Goal: Transaction & Acquisition: Download file/media

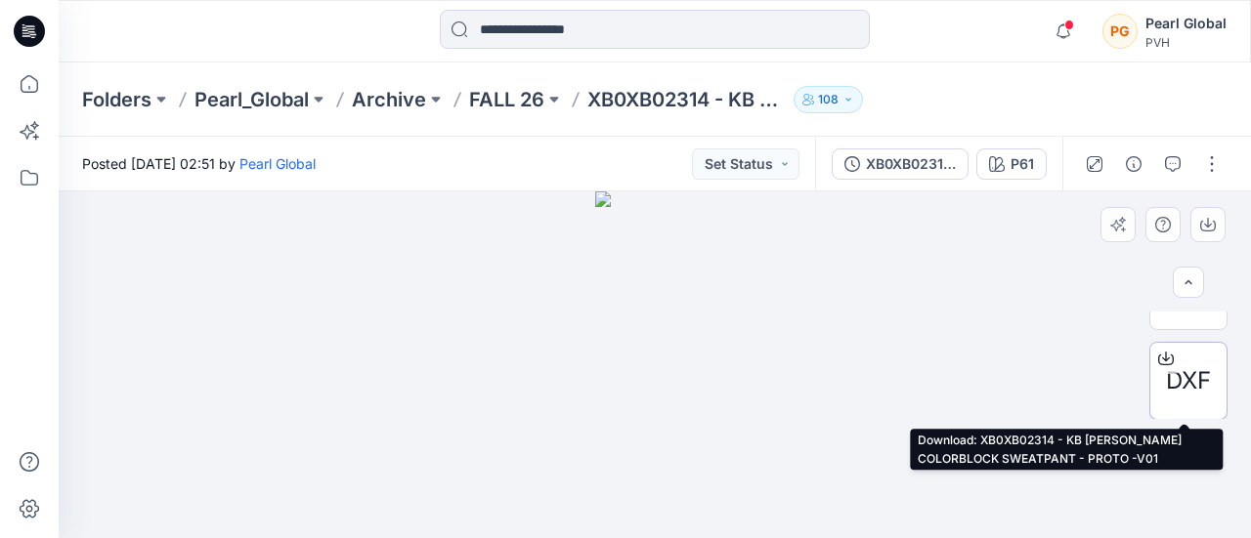
scroll to position [142, 0]
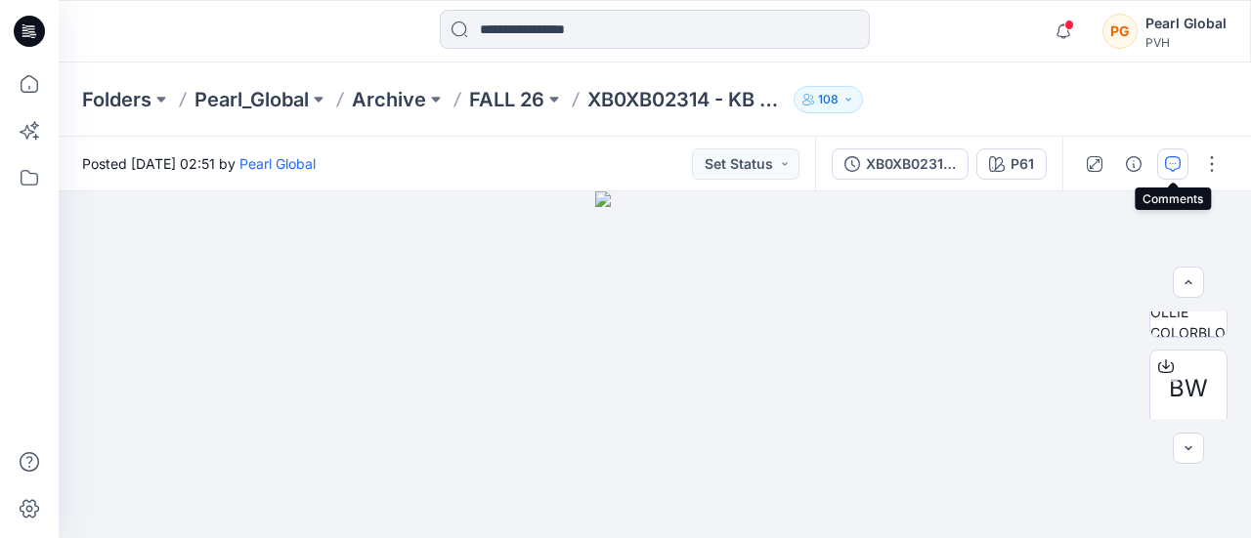
click at [1179, 163] on icon "button" at bounding box center [1173, 164] width 16 height 16
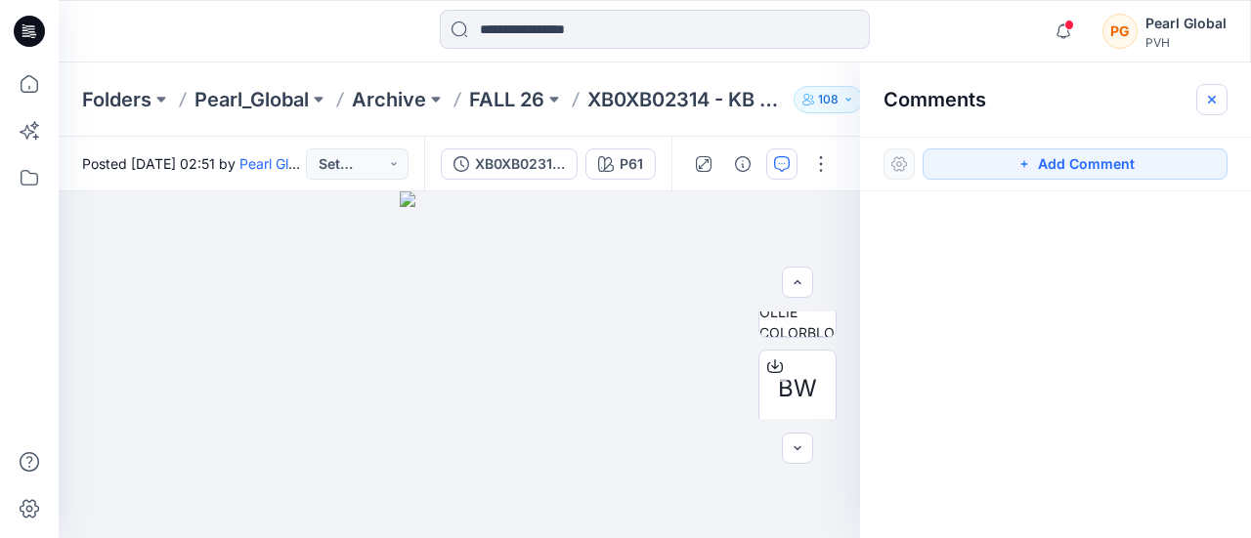
click at [1214, 96] on icon "button" at bounding box center [1212, 100] width 16 height 16
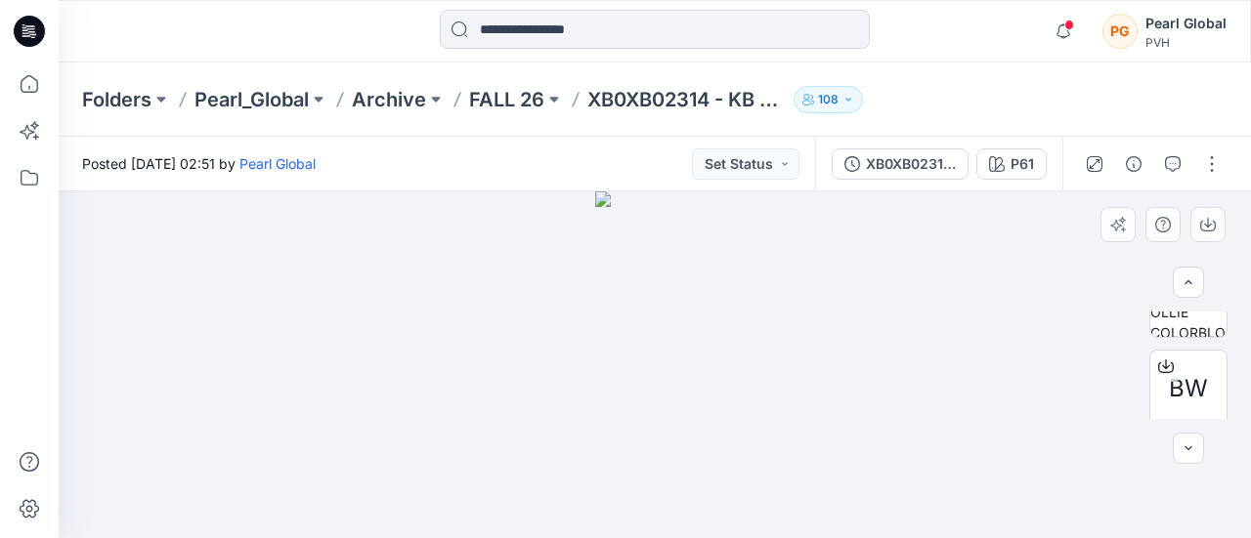
click at [776, 348] on div at bounding box center [655, 365] width 1192 height 347
click at [432, 314] on div at bounding box center [655, 365] width 1192 height 347
click at [781, 314] on div at bounding box center [655, 365] width 1192 height 347
click at [661, 355] on img at bounding box center [654, 365] width 119 height 347
click at [779, 351] on div at bounding box center [655, 365] width 1192 height 347
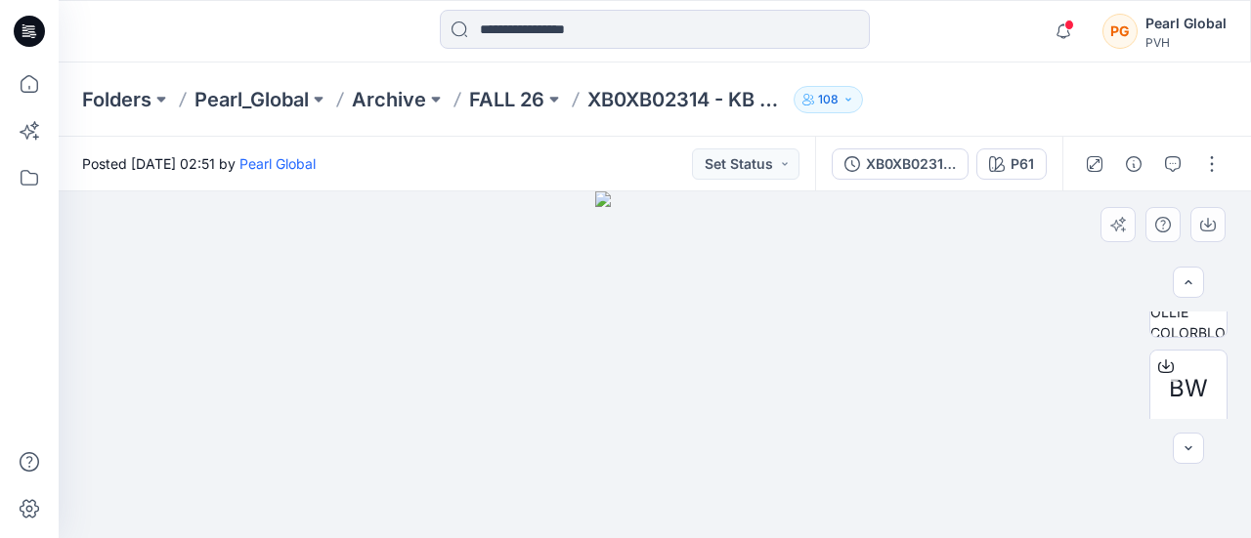
click at [696, 343] on img at bounding box center [654, 365] width 119 height 347
drag, startPoint x: 820, startPoint y: 341, endPoint x: 735, endPoint y: 341, distance: 85.0
click at [815, 341] on div at bounding box center [655, 365] width 1192 height 347
click at [706, 339] on img at bounding box center [654, 365] width 119 height 347
click at [780, 306] on div at bounding box center [655, 365] width 1192 height 347
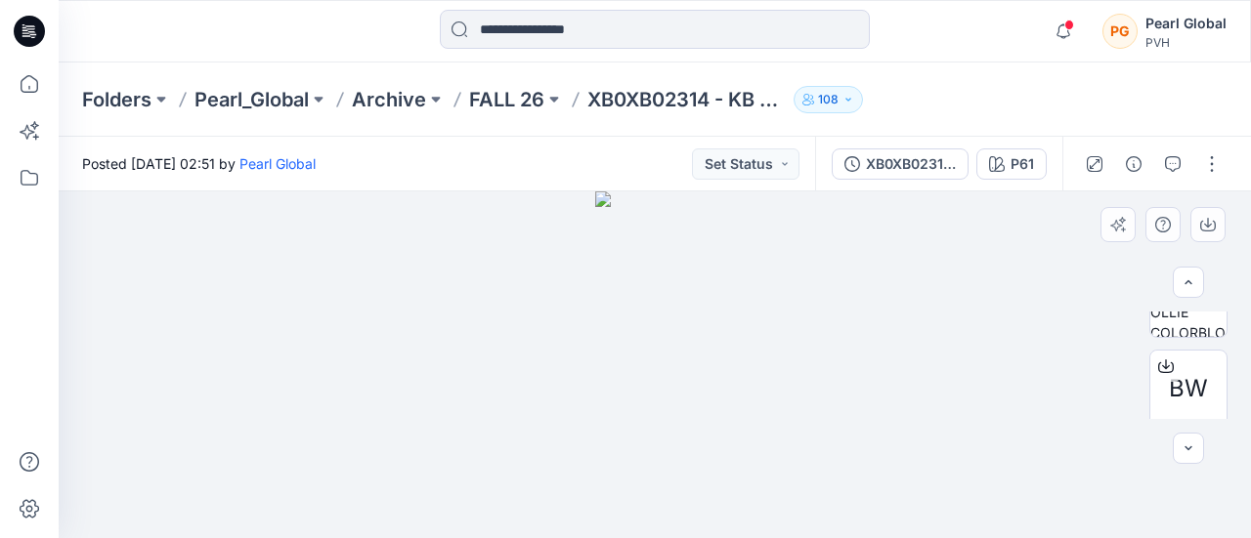
click at [670, 314] on img at bounding box center [654, 365] width 119 height 347
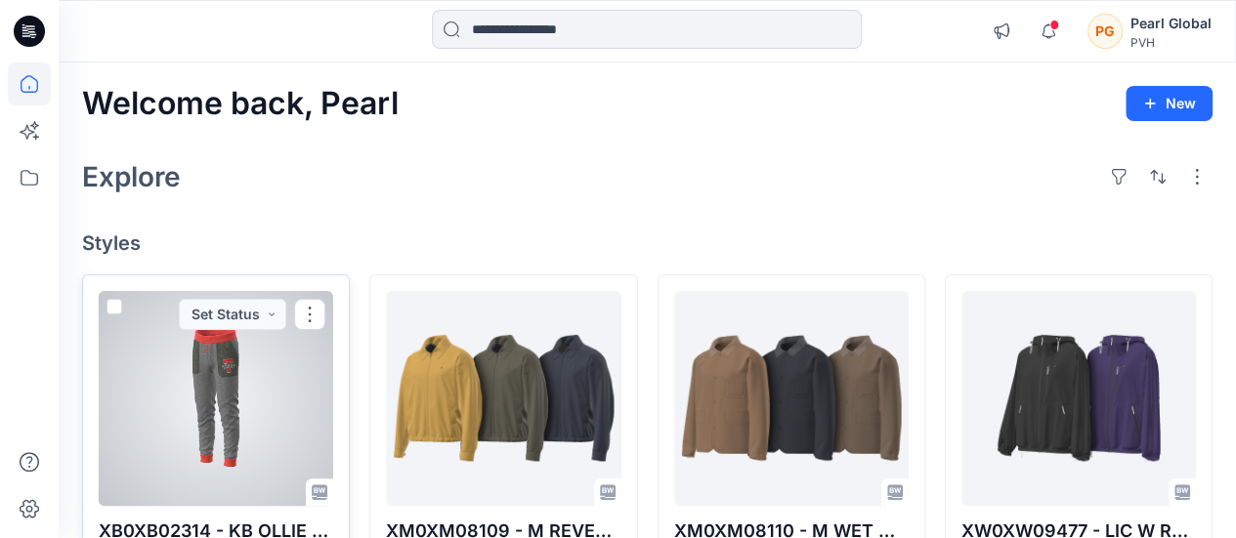
click at [223, 376] on div at bounding box center [216, 398] width 235 height 215
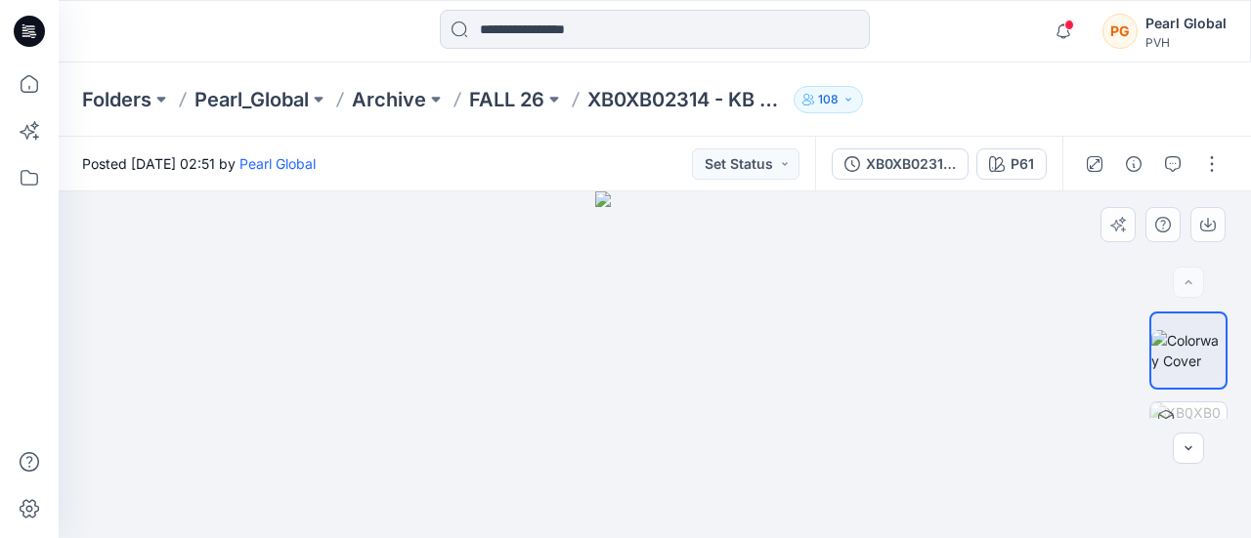
click at [784, 338] on div at bounding box center [655, 365] width 1192 height 347
click at [668, 304] on img at bounding box center [654, 365] width 119 height 347
click at [456, 246] on div at bounding box center [655, 365] width 1192 height 347
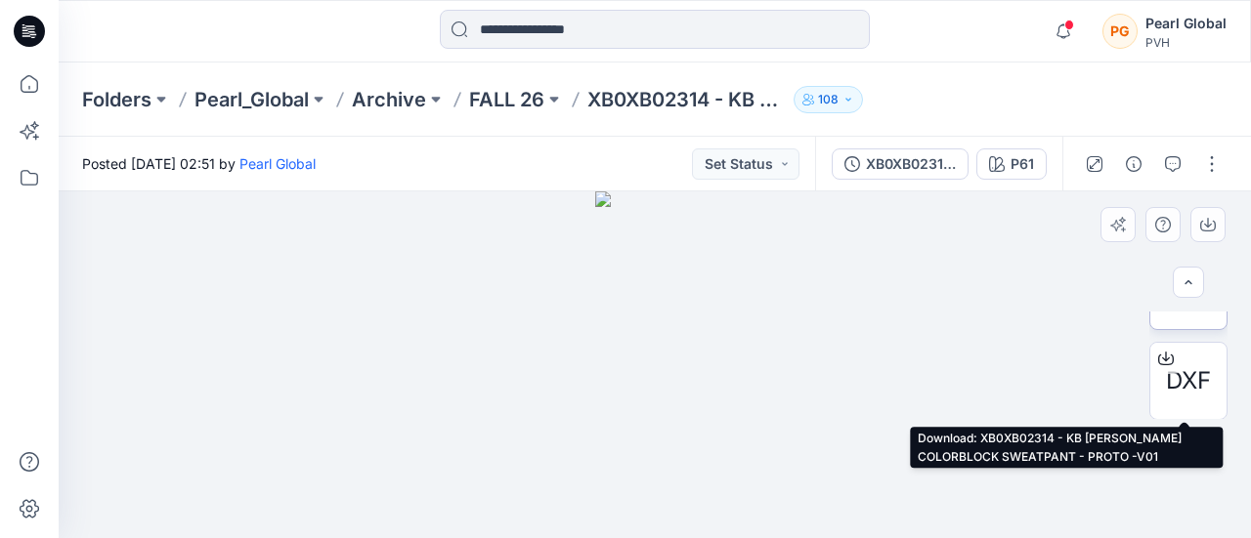
scroll to position [142, 0]
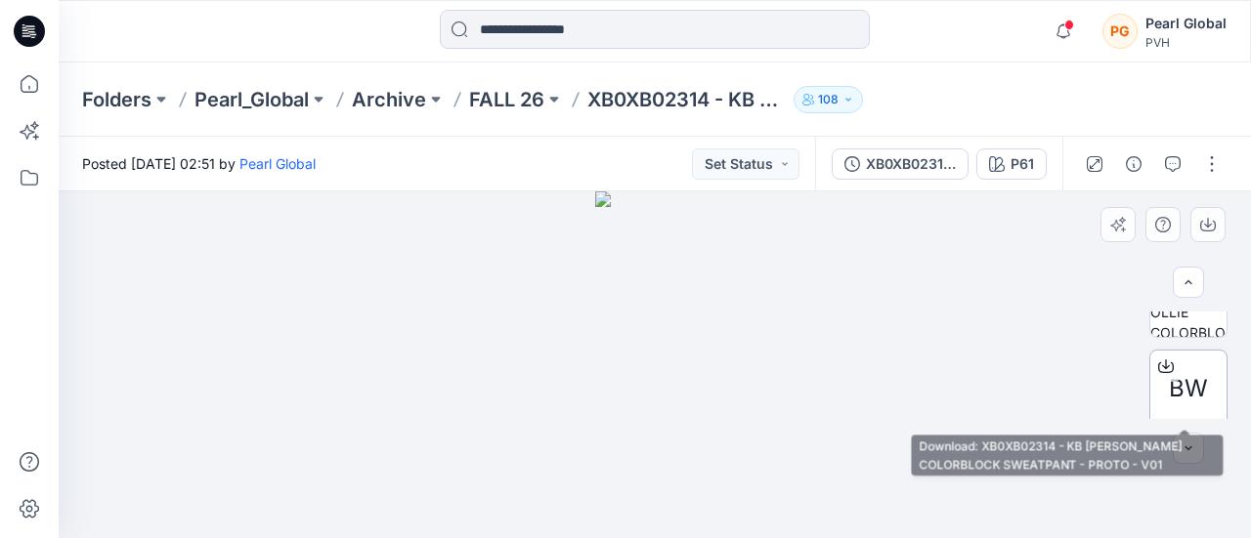
click at [1185, 399] on span "BW" at bounding box center [1188, 388] width 39 height 35
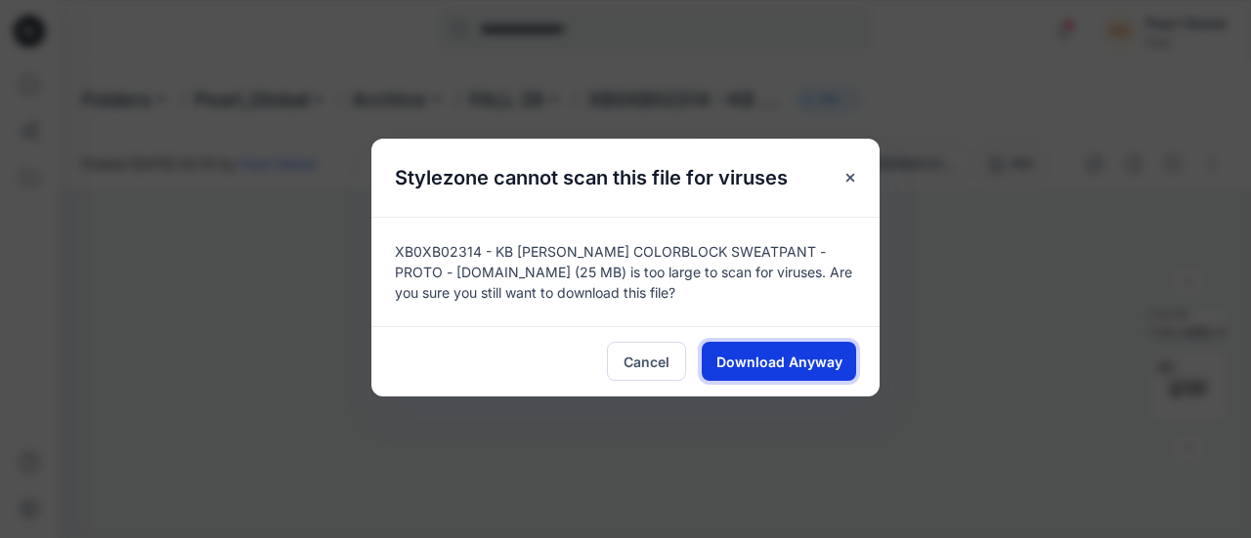
click at [764, 366] on span "Download Anyway" at bounding box center [779, 362] width 126 height 21
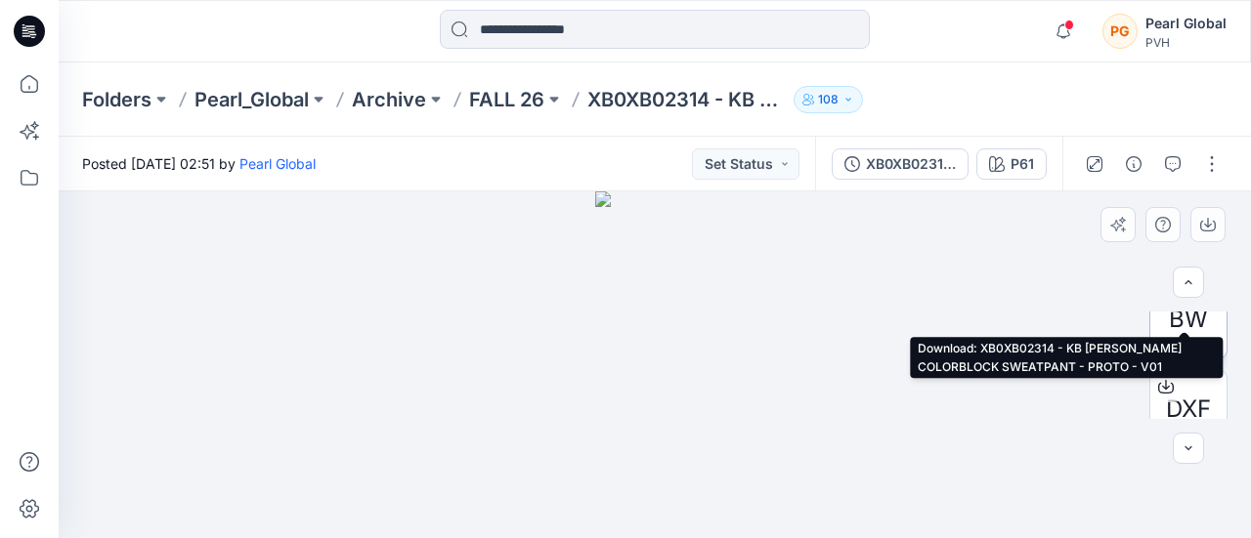
scroll to position [239, 0]
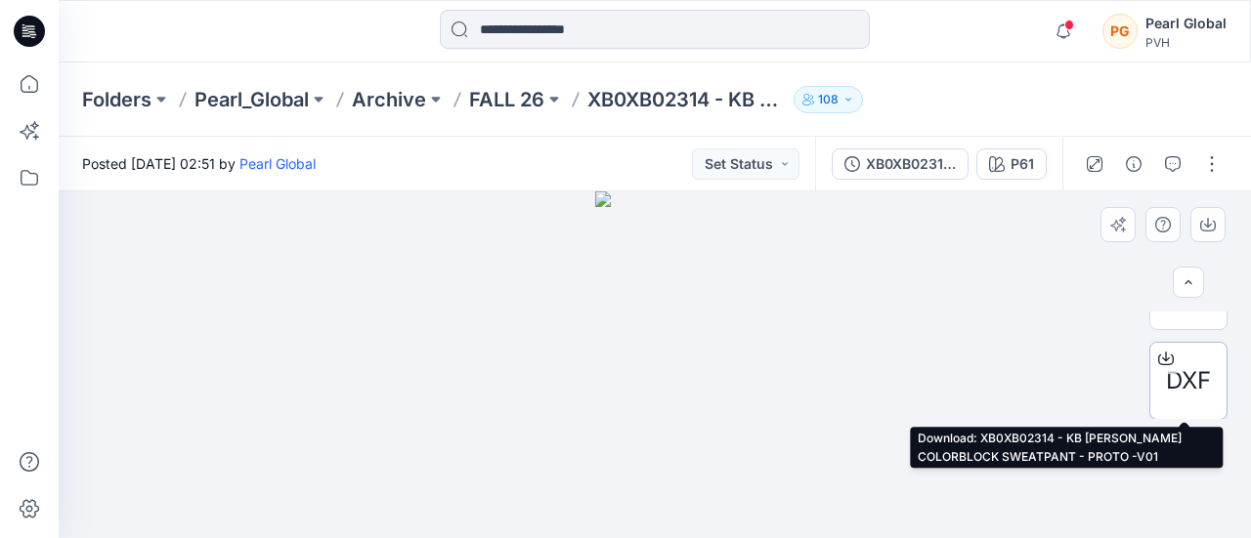
click at [1186, 396] on span "DXF" at bounding box center [1188, 381] width 45 height 35
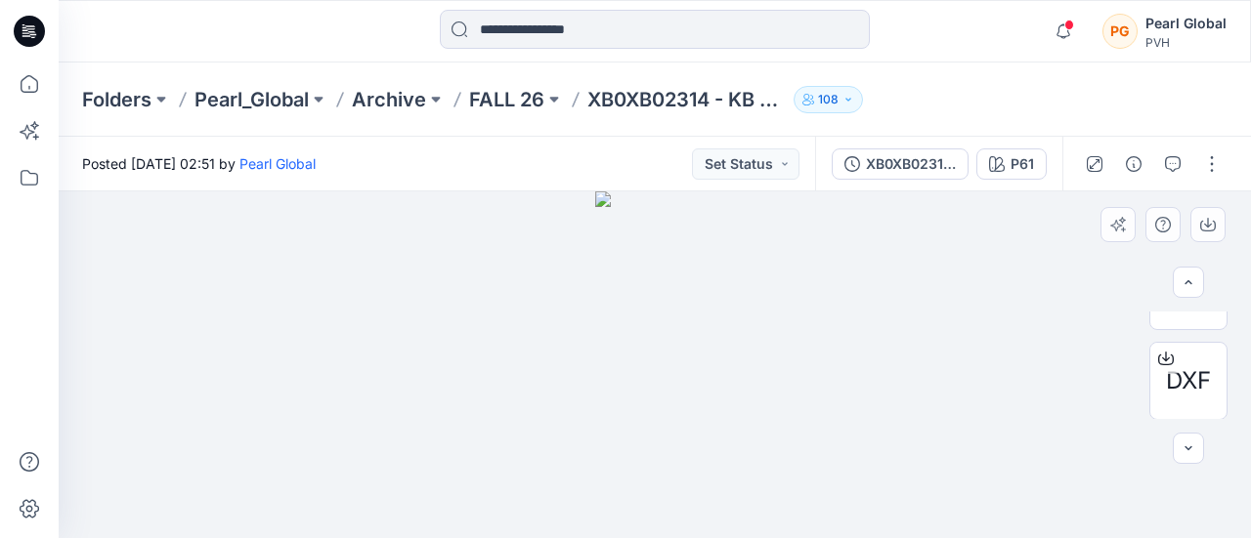
click at [908, 278] on div at bounding box center [655, 365] width 1192 height 347
drag, startPoint x: 1117, startPoint y: 193, endPoint x: 1053, endPoint y: 251, distance: 86.4
click at [1053, 262] on div at bounding box center [655, 365] width 1192 height 347
drag, startPoint x: 958, startPoint y: 41, endPoint x: 988, endPoint y: 25, distance: 34.1
click at [958, 41] on div "Notifications Your style XB0XB02314 - KB [PERSON_NAME] COLORBLOCK SWEATPANT - P…" at bounding box center [654, 31] width 1191 height 43
